Goal: Task Accomplishment & Management: Use online tool/utility

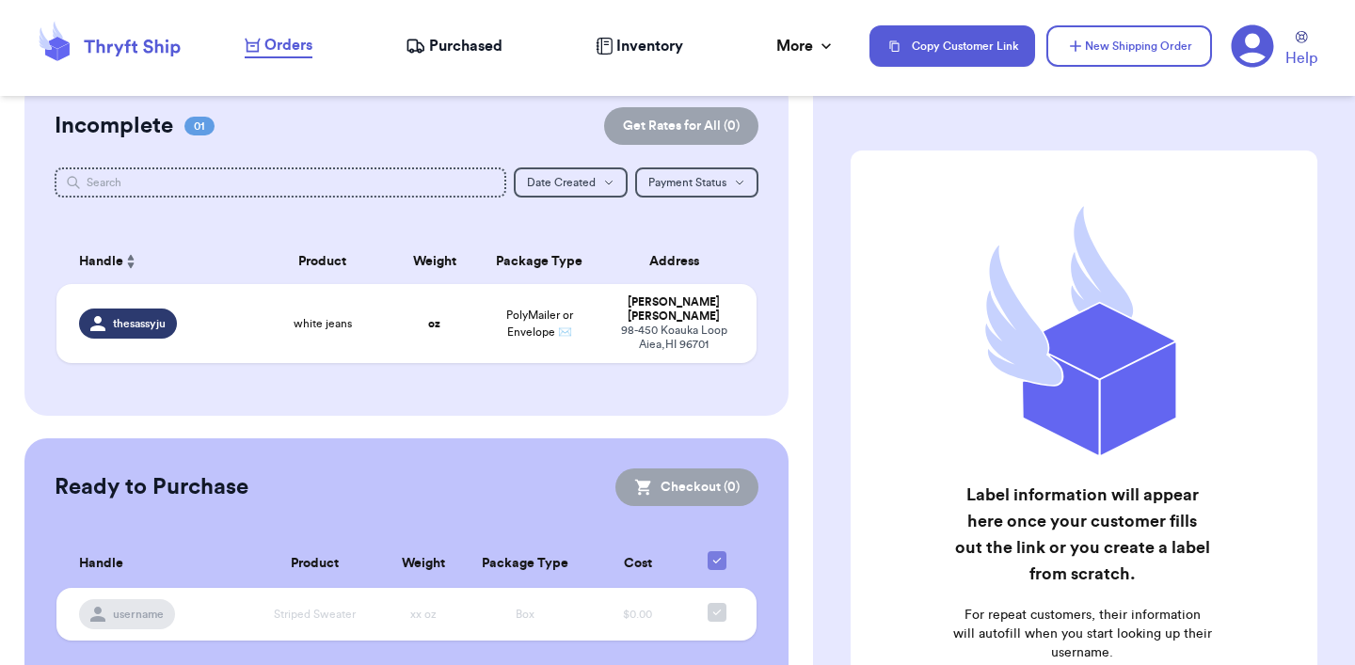
scroll to position [37, 0]
click at [652, 334] on div "98-450 Koauka Loop Aiea , HI 96701" at bounding box center [673, 337] width 120 height 28
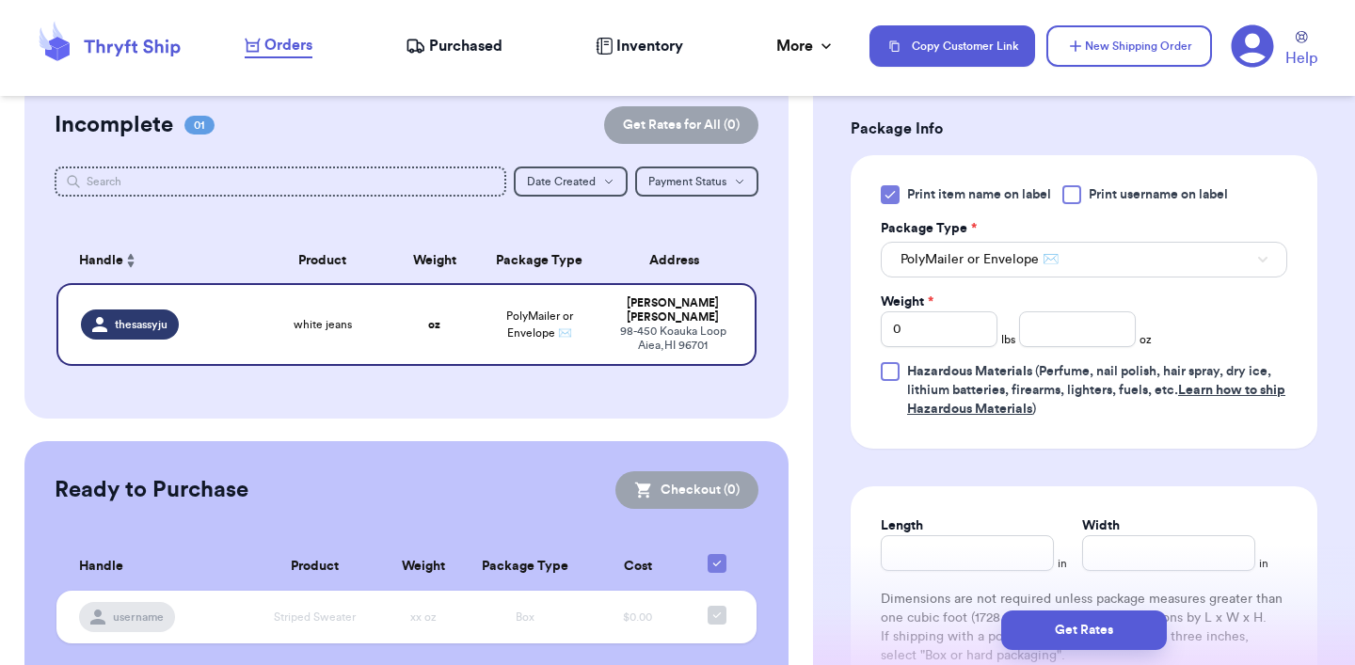
scroll to position [785, 0]
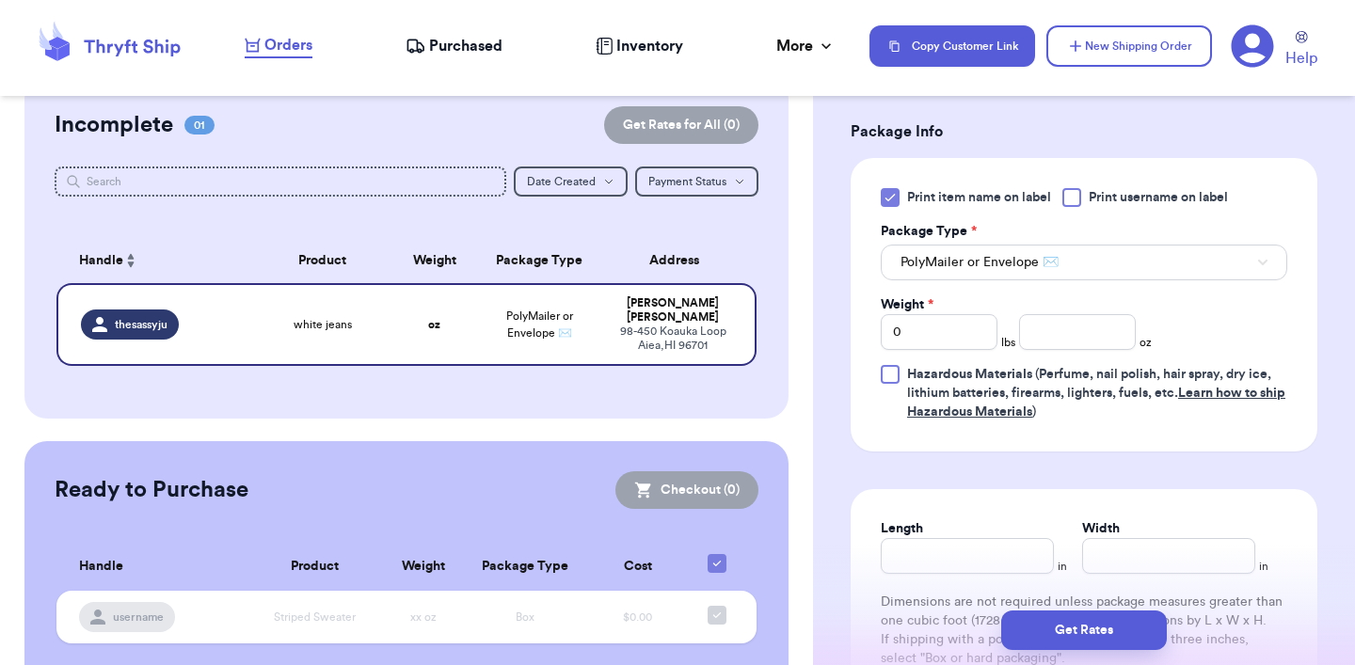
click at [892, 201] on icon at bounding box center [890, 197] width 15 height 15
click at [0, 0] on input "Print item name on label" at bounding box center [0, 0] width 0 height 0
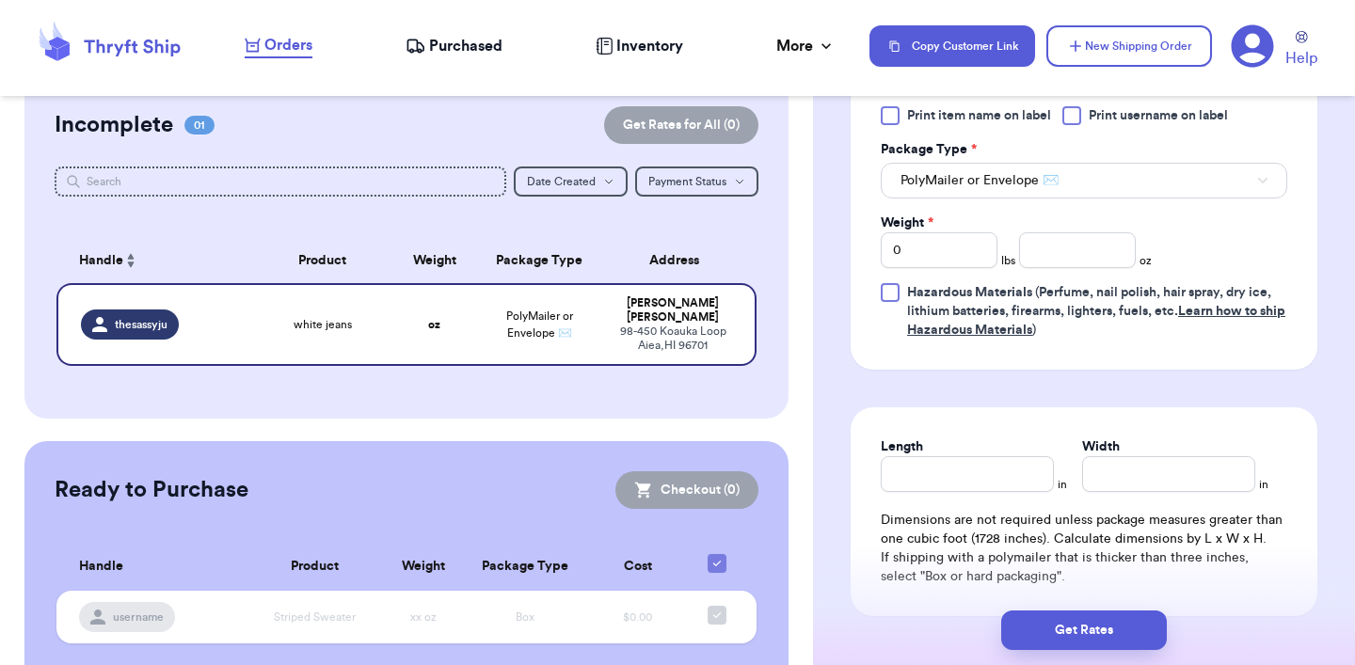
scroll to position [870, 0]
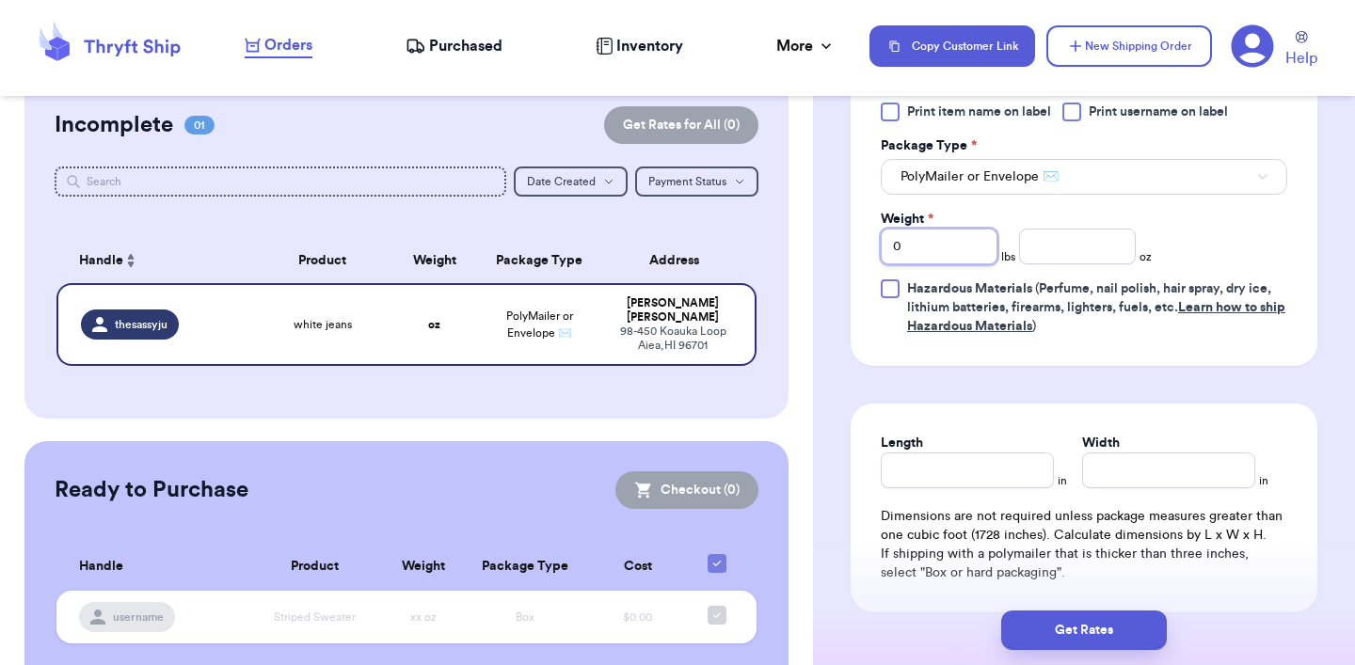
click at [969, 240] on input "0" at bounding box center [939, 247] width 117 height 36
type input "1"
click at [1082, 247] on input "number" at bounding box center [1077, 247] width 117 height 36
type input "1.4"
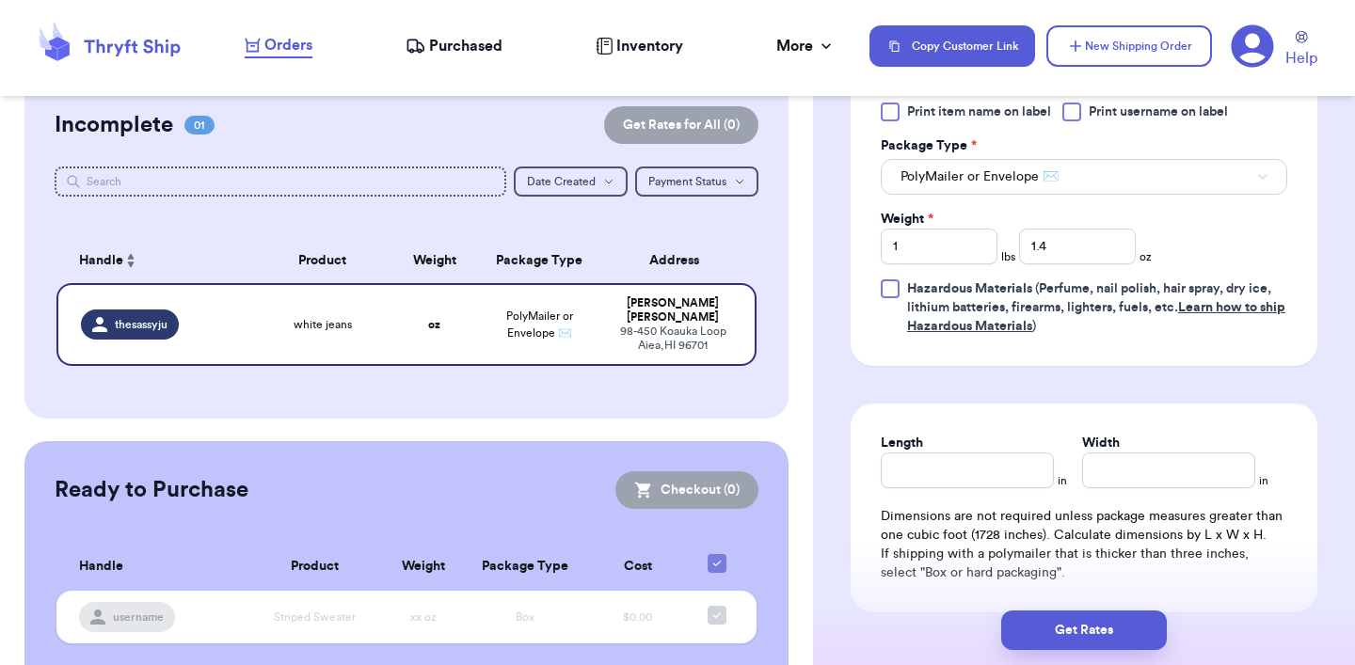
click at [974, 406] on div "Length in Width in Dimensions are not required unless package measures greater …" at bounding box center [1084, 508] width 467 height 209
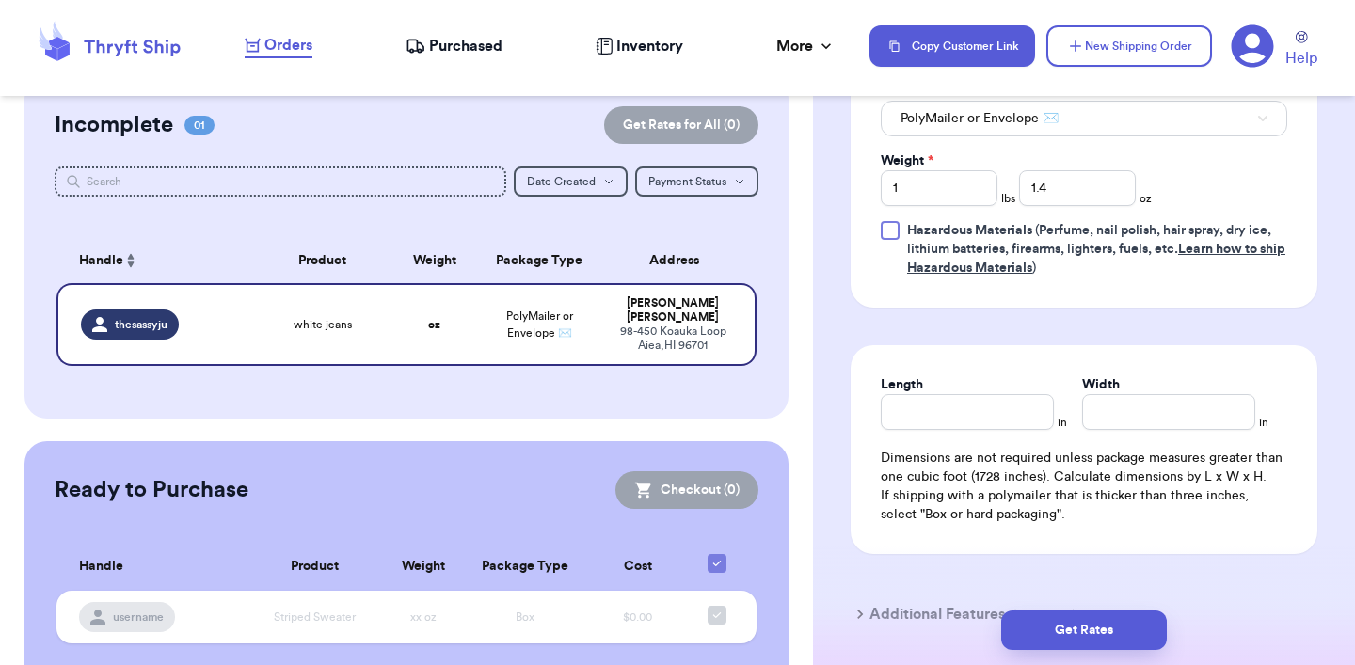
scroll to position [945, 0]
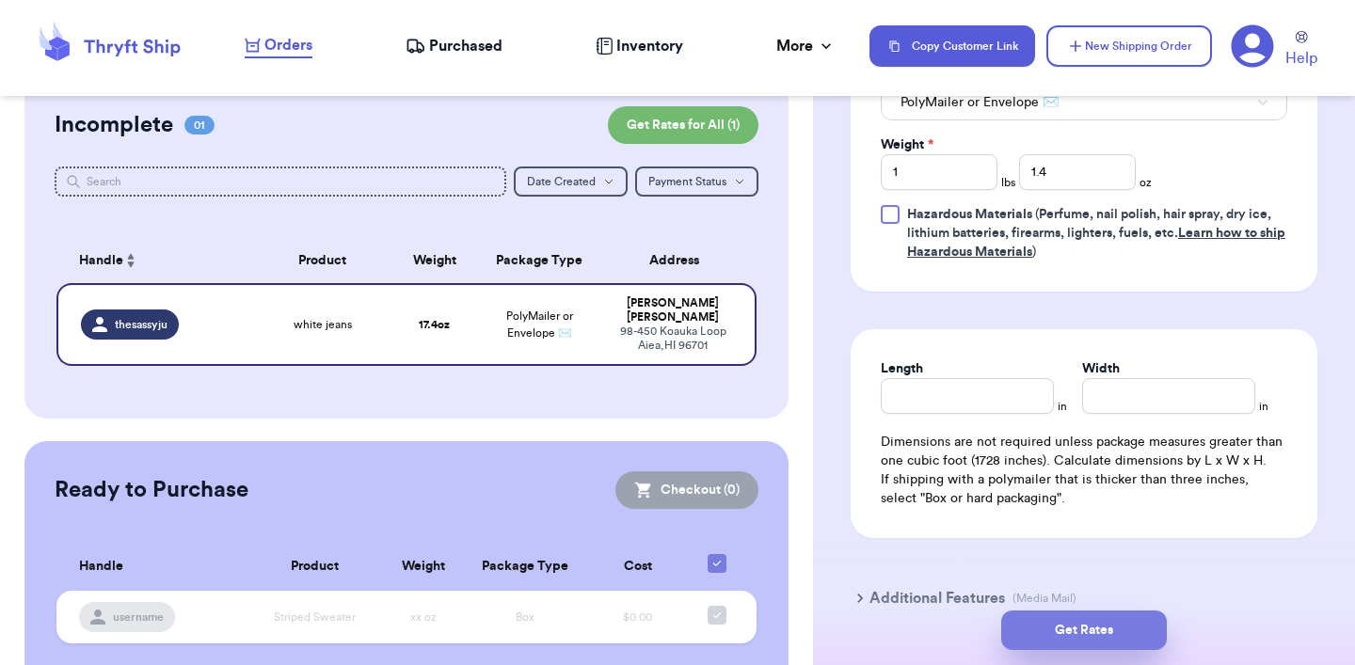
click at [1036, 630] on button "Get Rates" at bounding box center [1084, 631] width 166 height 40
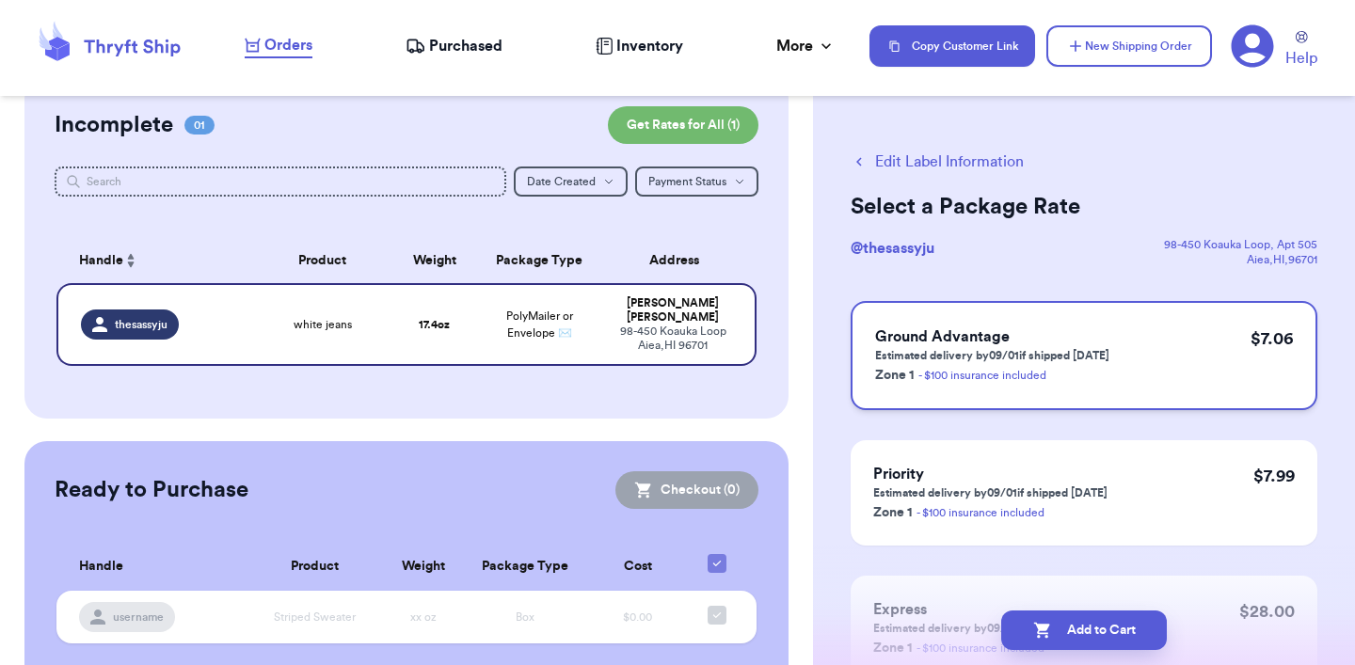
click at [1118, 326] on div "Ground Advantage Estimated delivery by 09/01 if shipped today Zone 1 - $100 ins…" at bounding box center [1084, 355] width 467 height 109
click at [1121, 380] on div "Ground Advantage Estimated delivery by 09/01 if shipped today Zone 1 - $100 ins…" at bounding box center [1084, 355] width 467 height 109
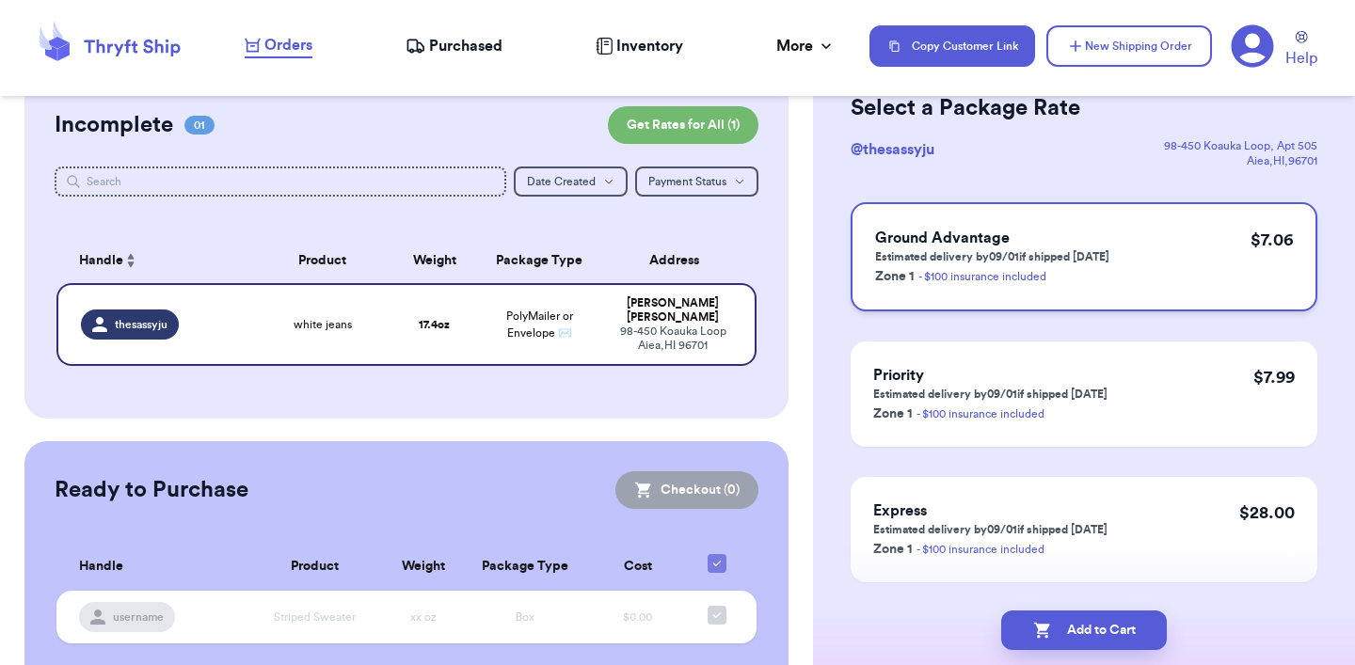
scroll to position [148, 0]
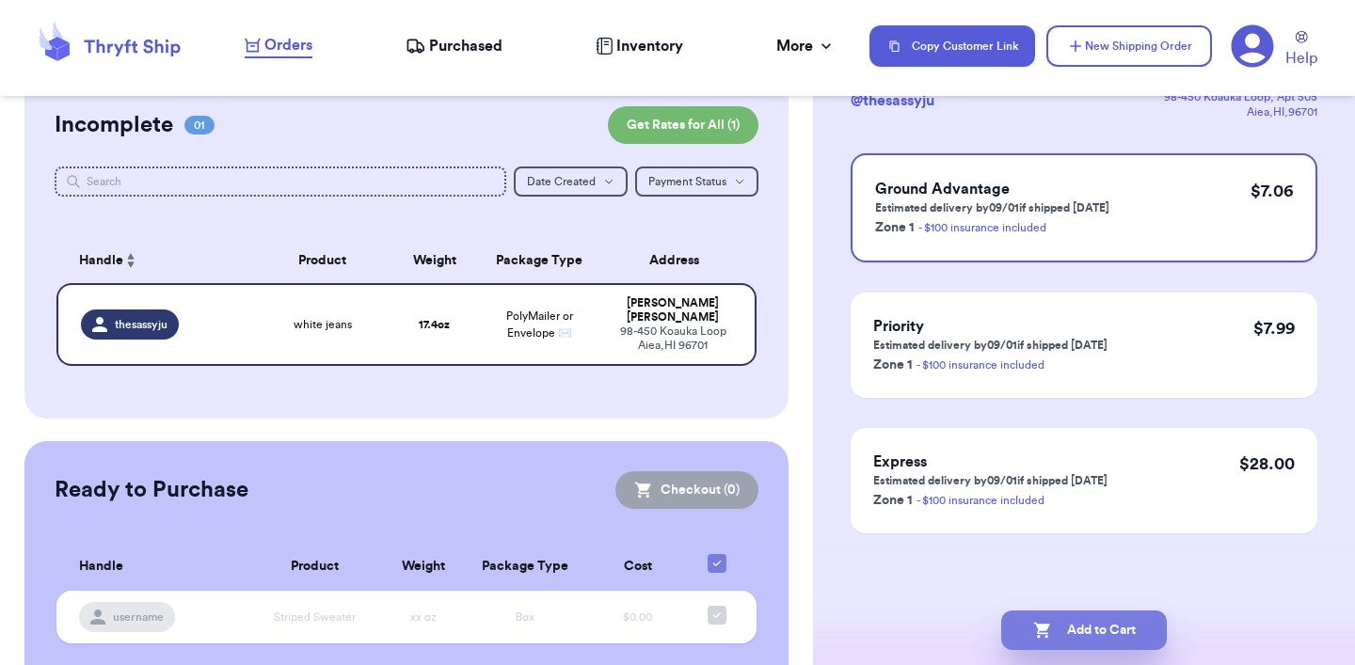
click at [1051, 633] on button "Add to Cart" at bounding box center [1084, 631] width 166 height 40
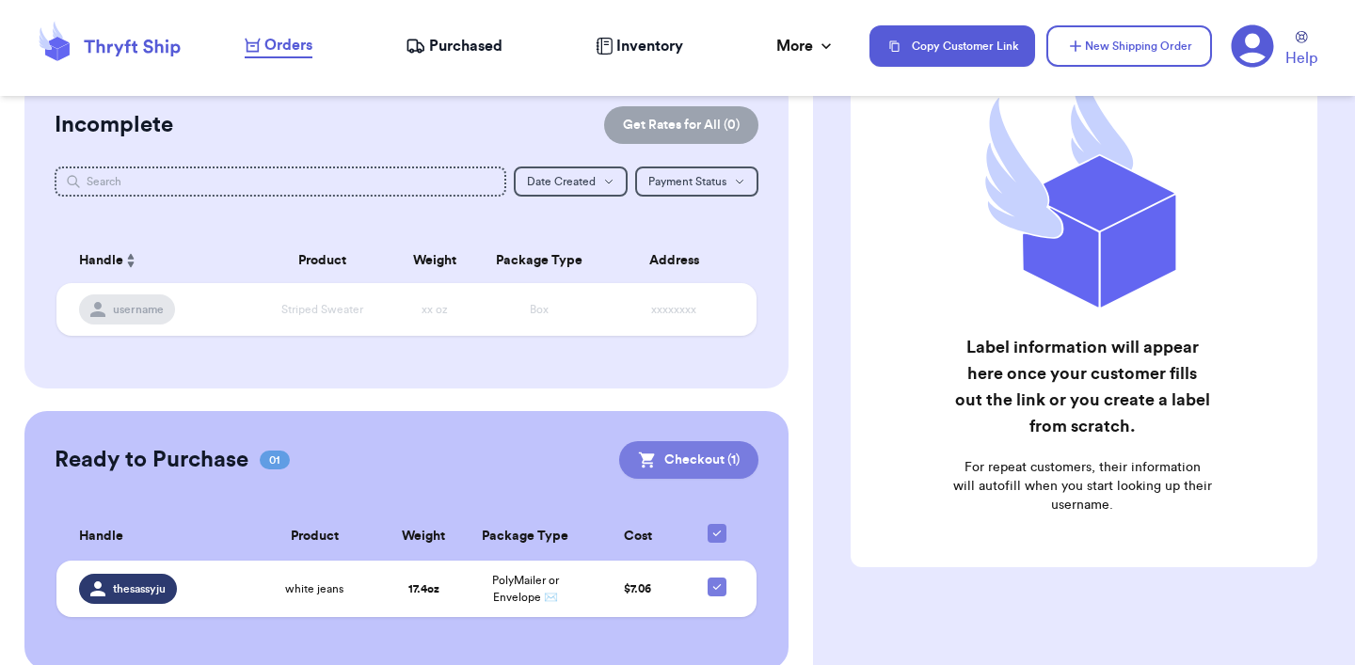
click at [700, 455] on button "Checkout ( 1 )" at bounding box center [688, 460] width 139 height 38
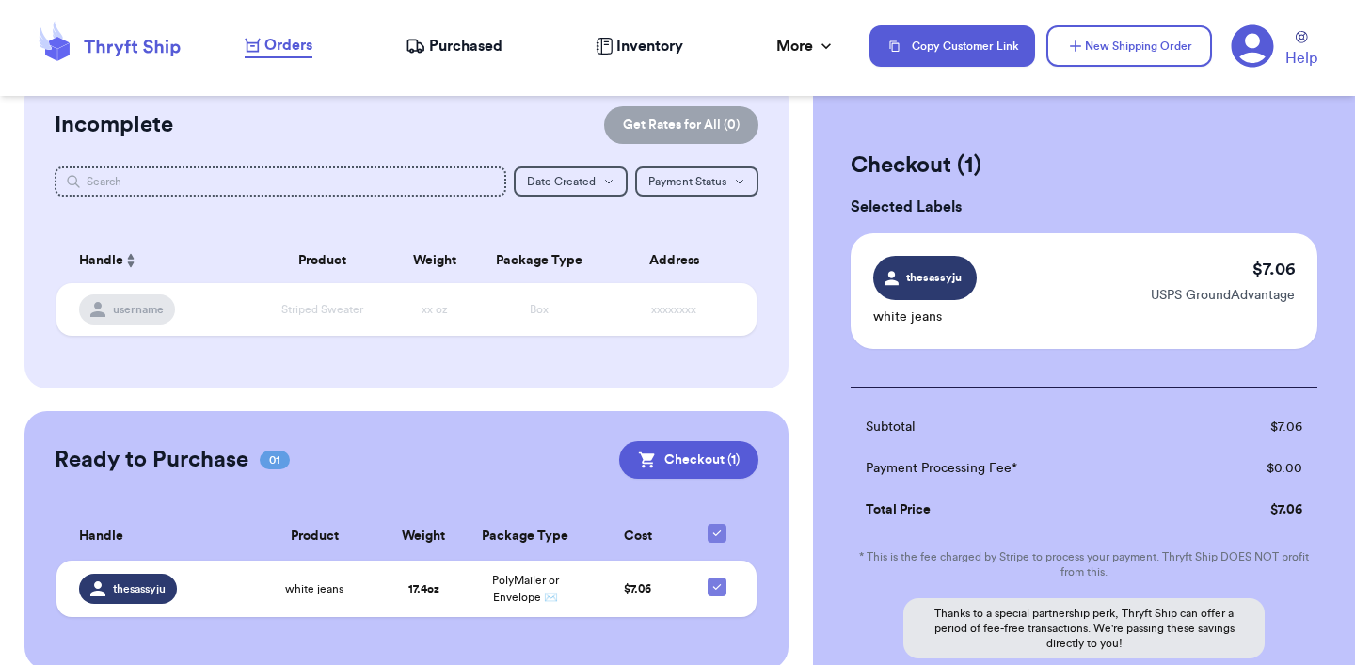
scroll to position [195, 0]
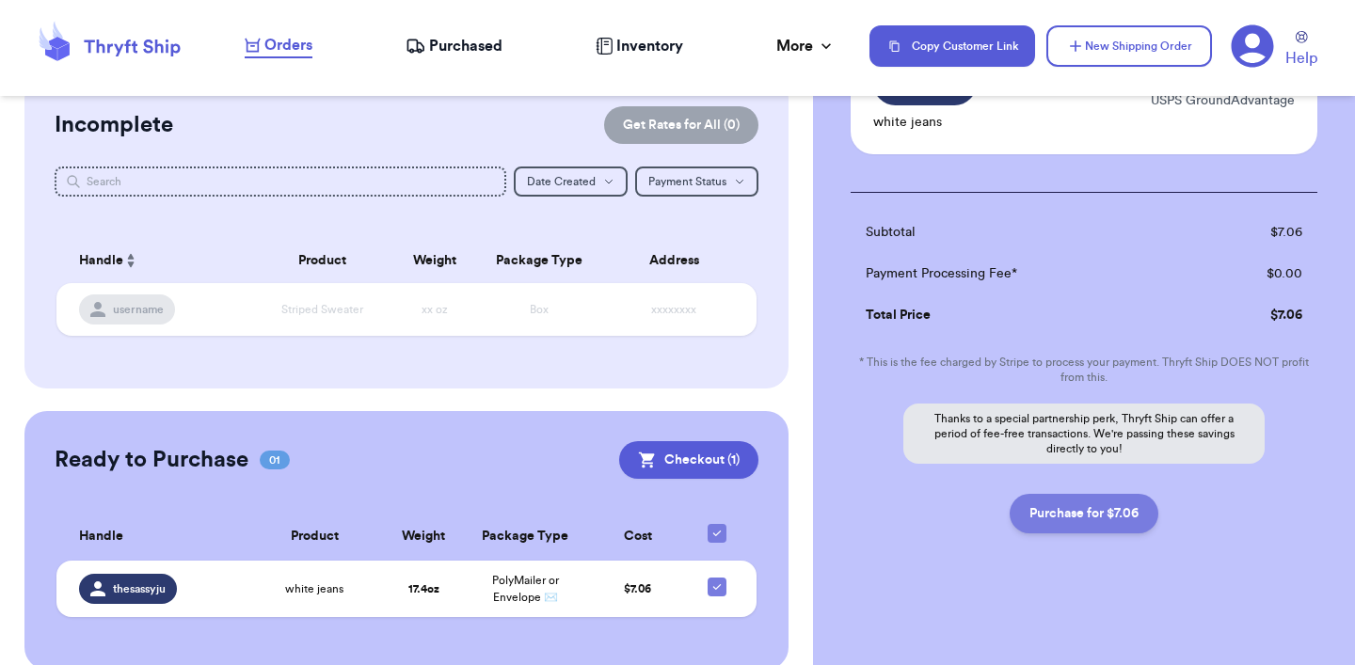
click at [1046, 517] on button "Purchase for $7.06" at bounding box center [1084, 514] width 149 height 40
checkbox input "false"
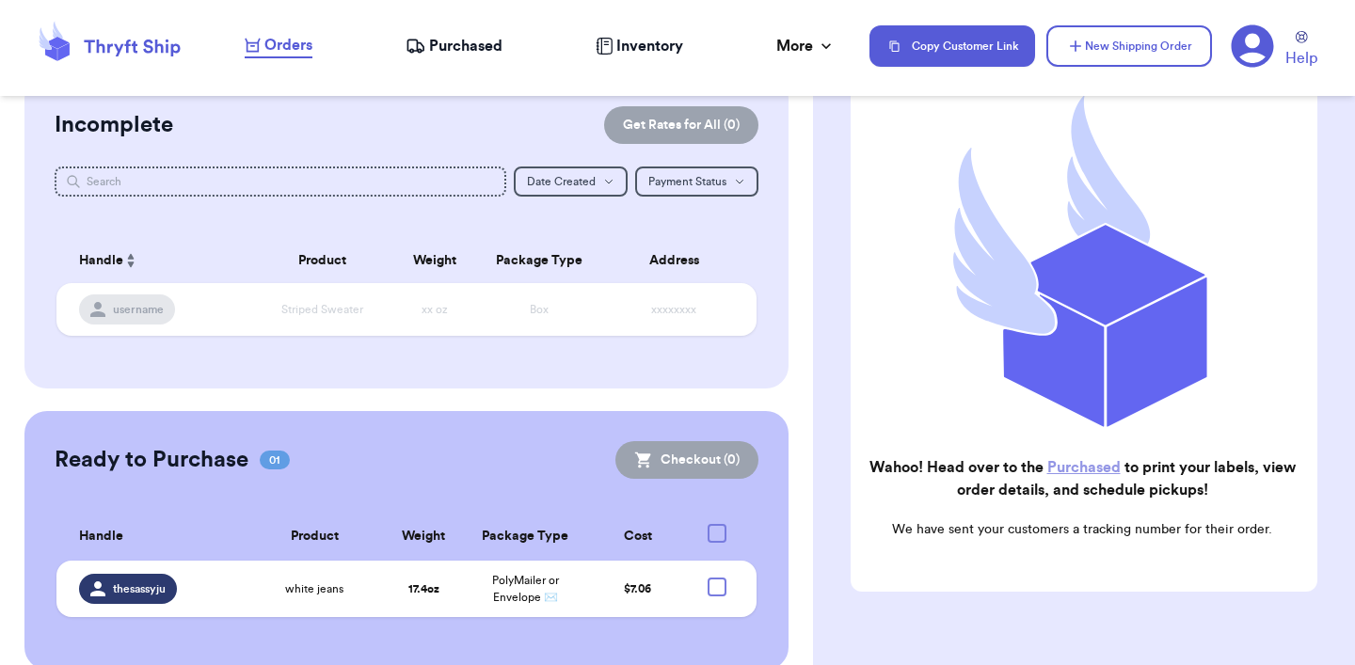
checkbox input "true"
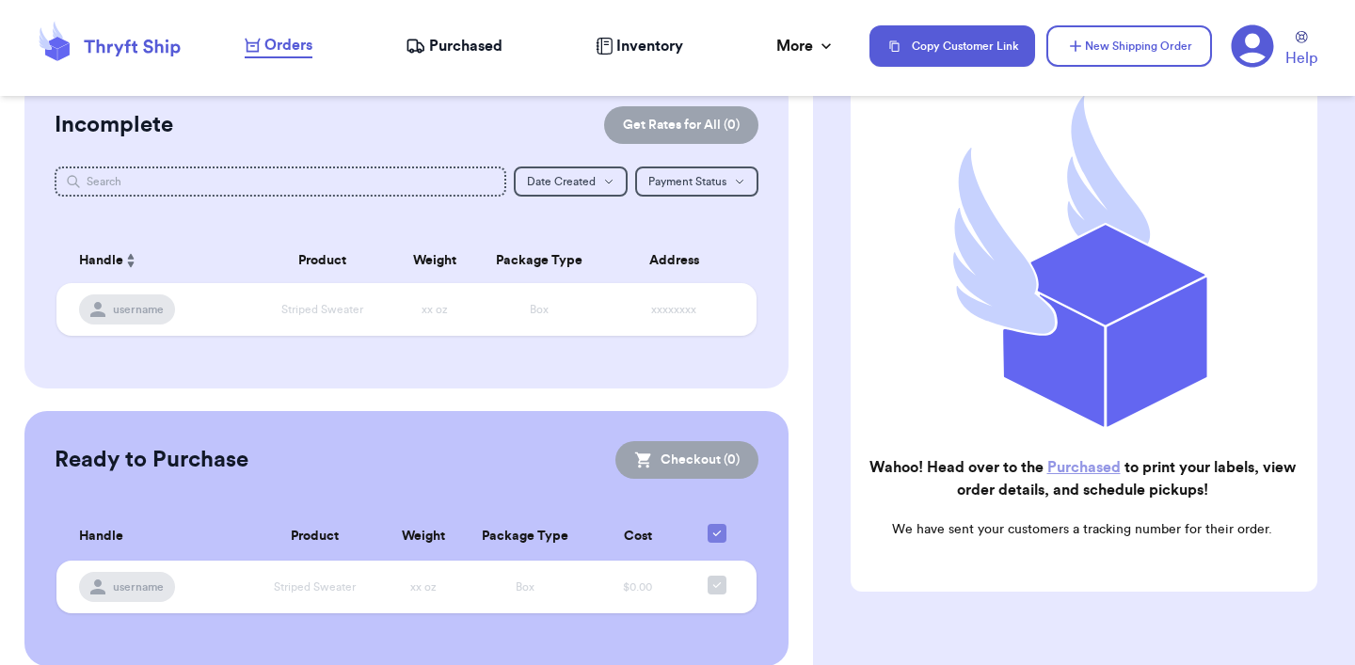
click at [1063, 471] on link "Purchased" at bounding box center [1083, 467] width 73 height 15
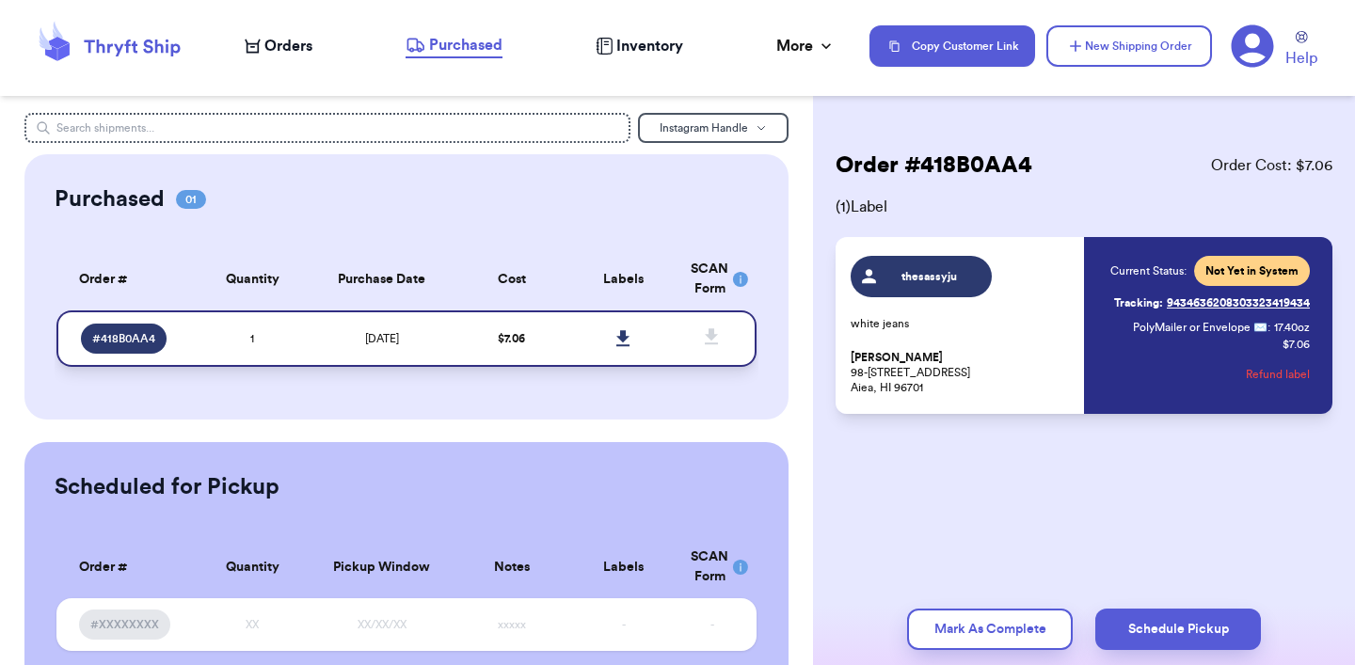
click at [628, 337] on icon at bounding box center [622, 338] width 13 height 16
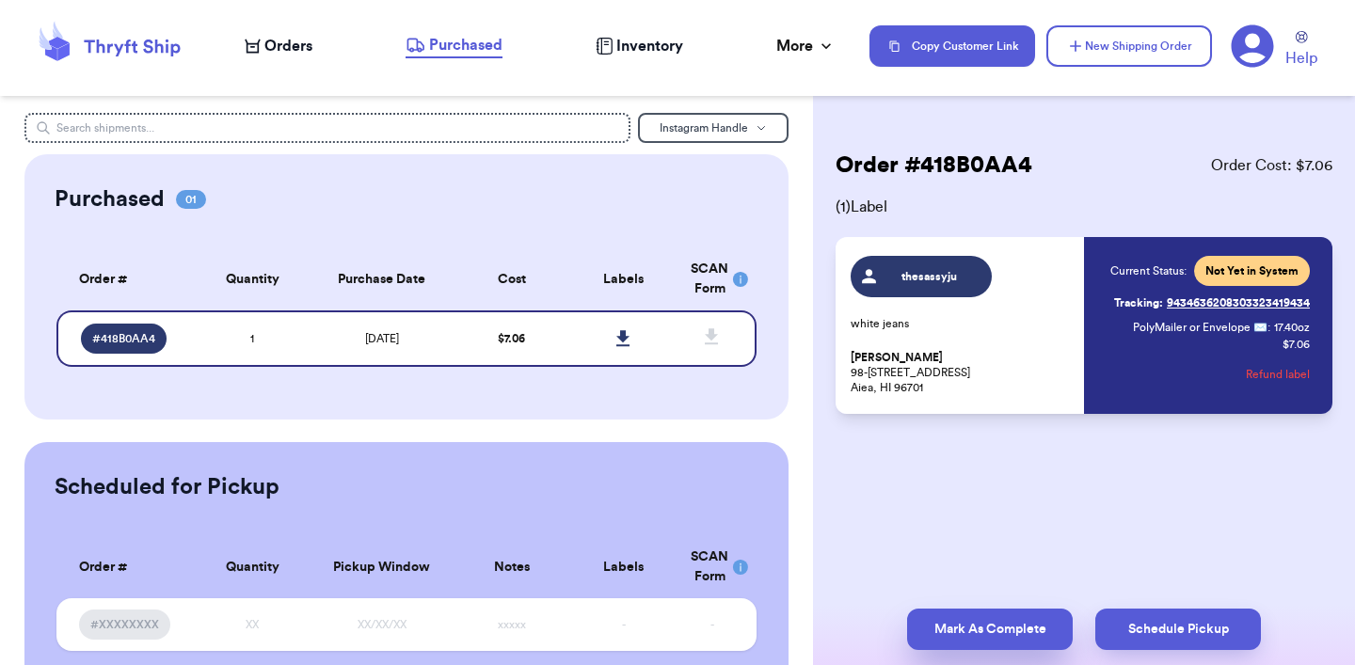
click at [1011, 629] on button "Mark As Complete" at bounding box center [990, 629] width 166 height 41
